Goal: Navigation & Orientation: Understand site structure

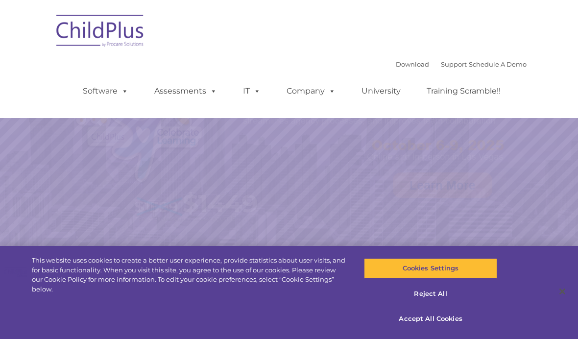
select select "MEDIUM"
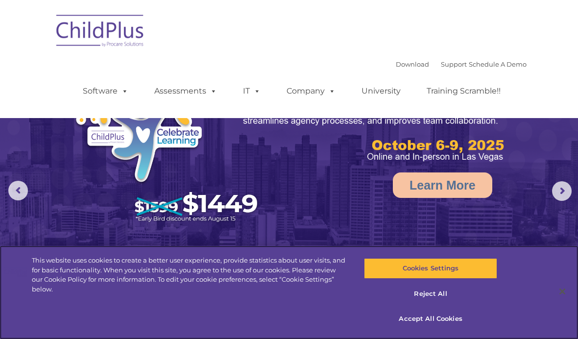
click at [431, 314] on button "Accept All Cookies" at bounding box center [430, 319] width 133 height 21
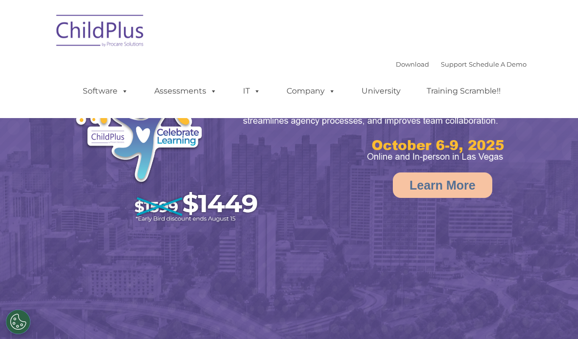
select select "MEDIUM"
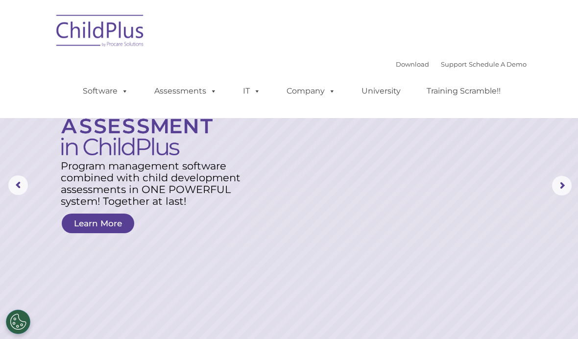
scroll to position [46, 0]
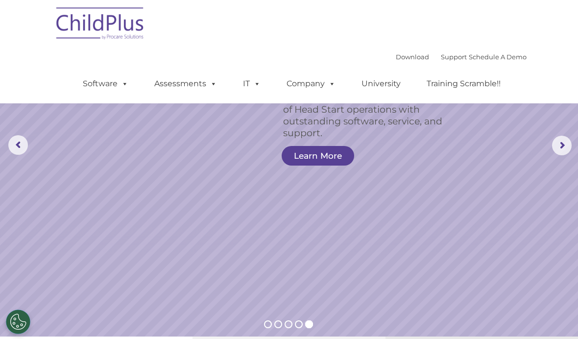
click at [115, 88] on link "Software" at bounding box center [105, 84] width 65 height 20
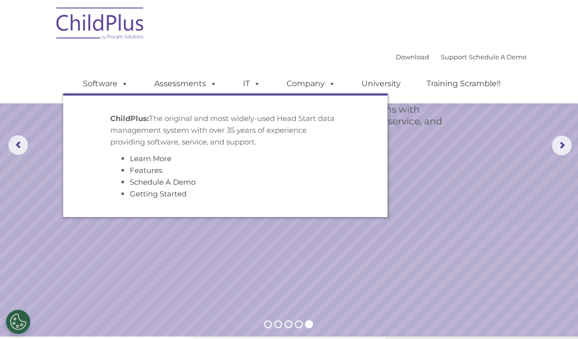
click at [186, 82] on link "Assessments" at bounding box center [186, 84] width 82 height 20
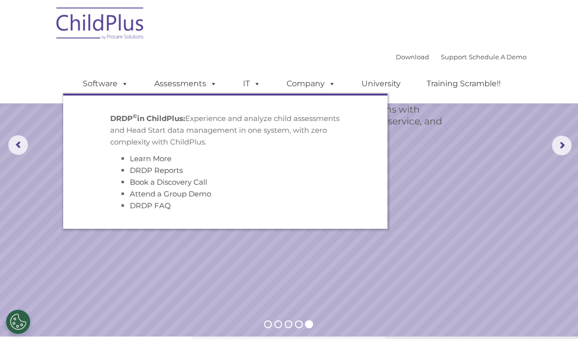
scroll to position [0, 0]
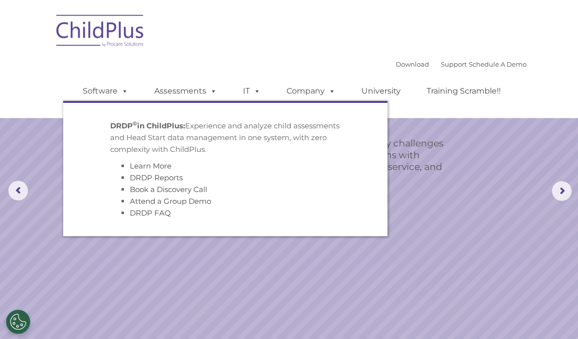
click at [498, 175] on rs-slide "Simplify the day-to-day challenges of Head Start operations with outstanding so…" at bounding box center [289, 191] width 578 height 382
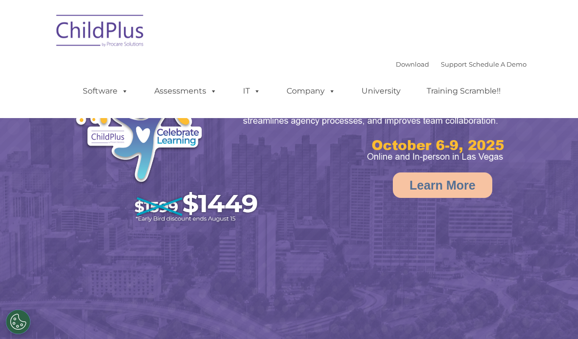
select select "MEDIUM"
